Goal: Transaction & Acquisition: Purchase product/service

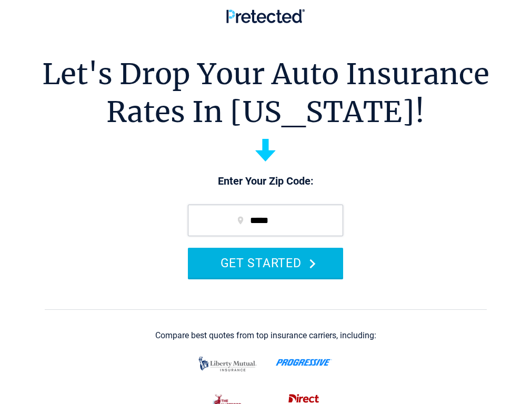
drag, startPoint x: 236, startPoint y: 277, endPoint x: 204, endPoint y: 270, distance: 32.9
click at [237, 277] on button "GET STARTED" at bounding box center [265, 263] width 155 height 30
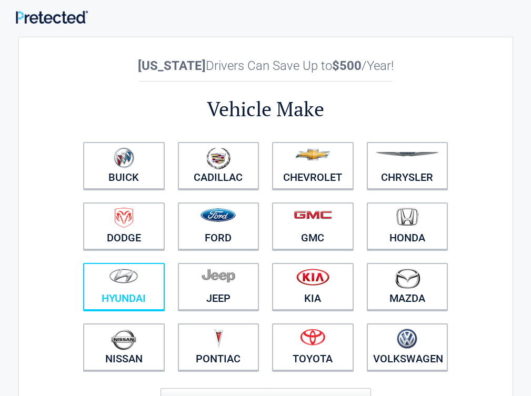
drag, startPoint x: 147, startPoint y: 278, endPoint x: 154, endPoint y: 276, distance: 6.7
click at [138, 278] on img at bounding box center [123, 275] width 29 height 15
